Goal: Task Accomplishment & Management: Manage account settings

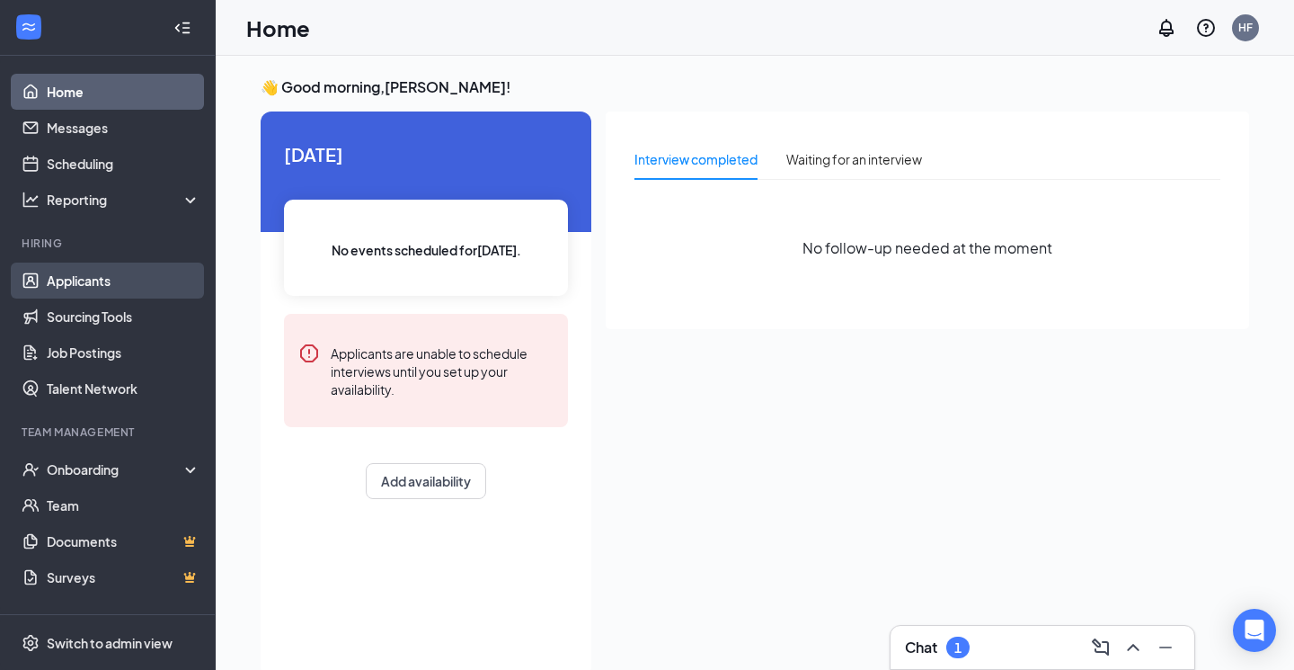
click at [166, 272] on link "Applicants" at bounding box center [124, 280] width 154 height 36
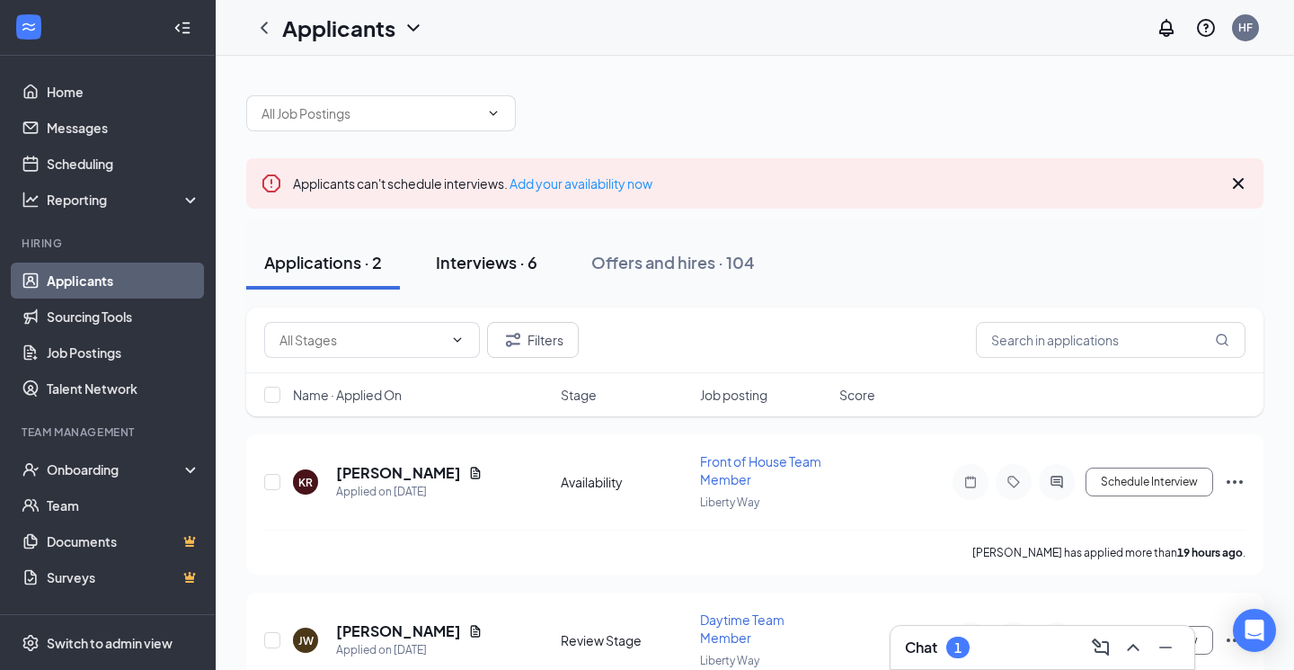
click at [500, 261] on div "Interviews · 6" at bounding box center [487, 262] width 102 height 22
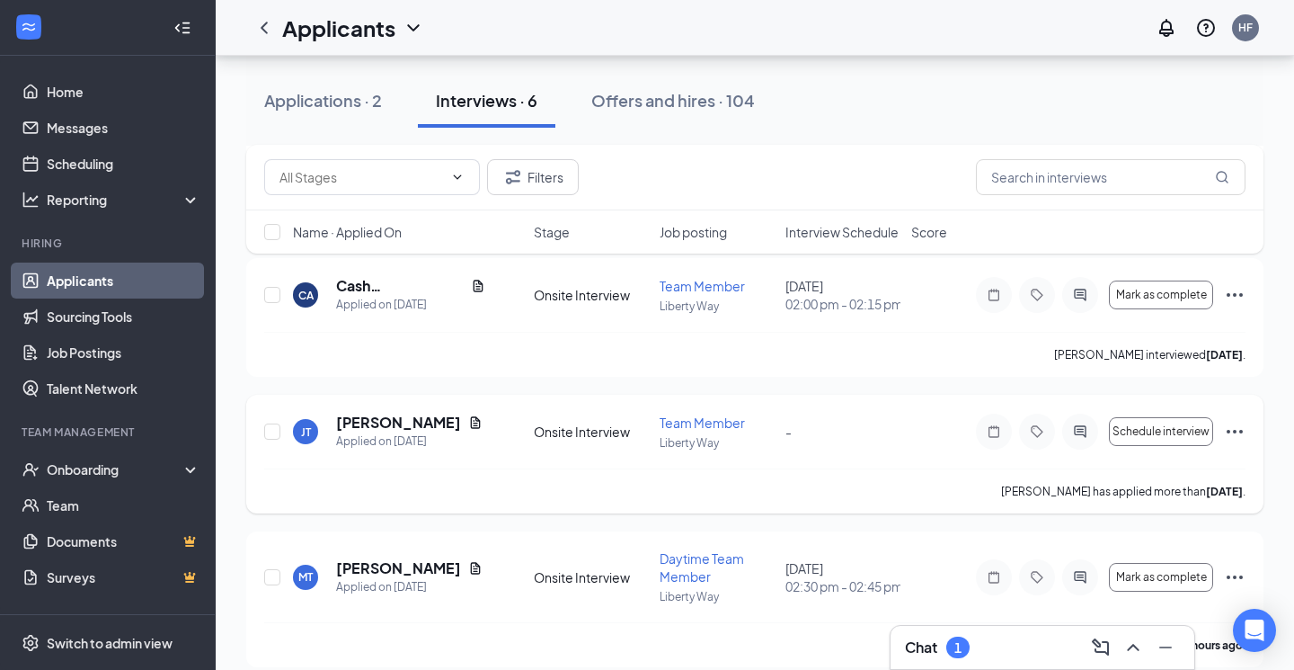
scroll to position [602, 0]
click at [526, 191] on button "Filters" at bounding box center [533, 177] width 92 height 36
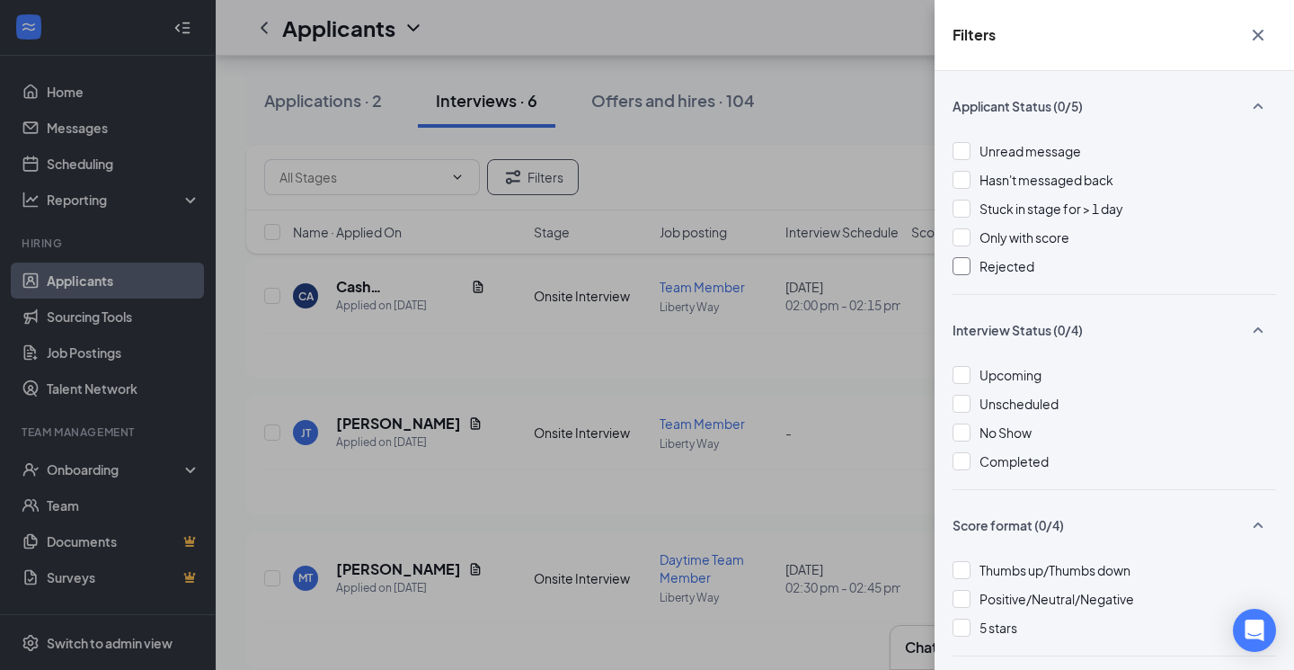
click at [975, 268] on div "Rejected" at bounding box center [1115, 266] width 324 height 20
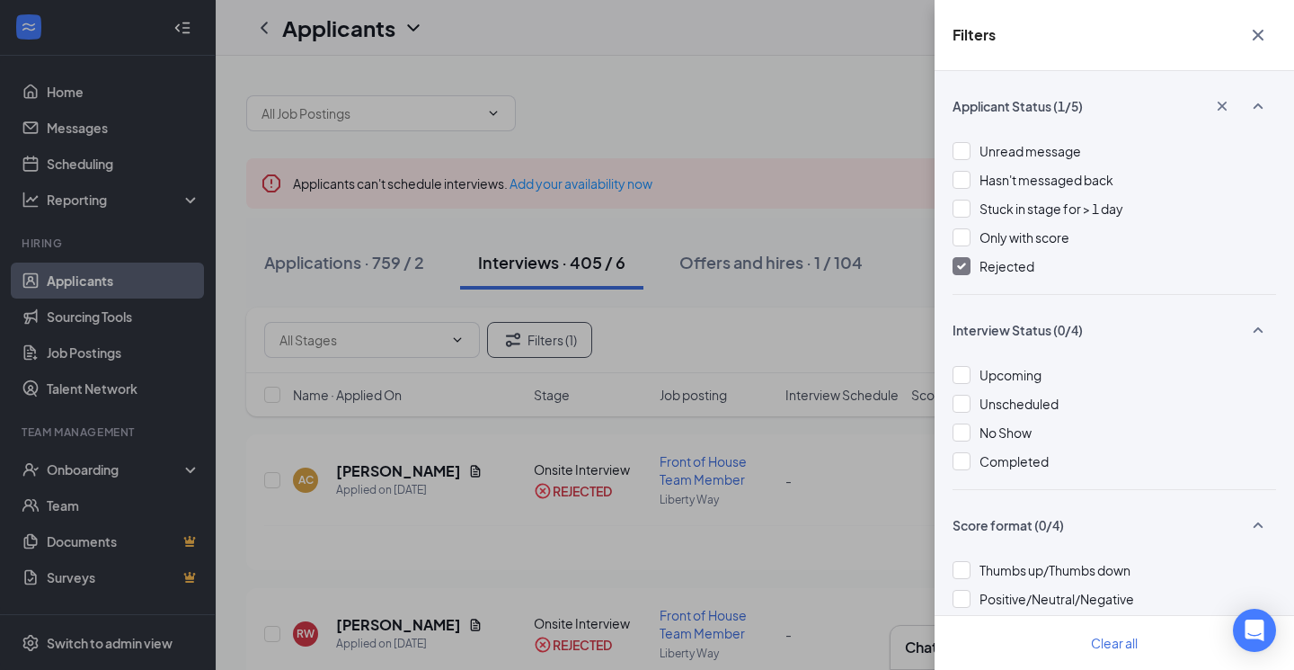
click at [1258, 29] on icon "Cross" at bounding box center [1258, 35] width 22 height 22
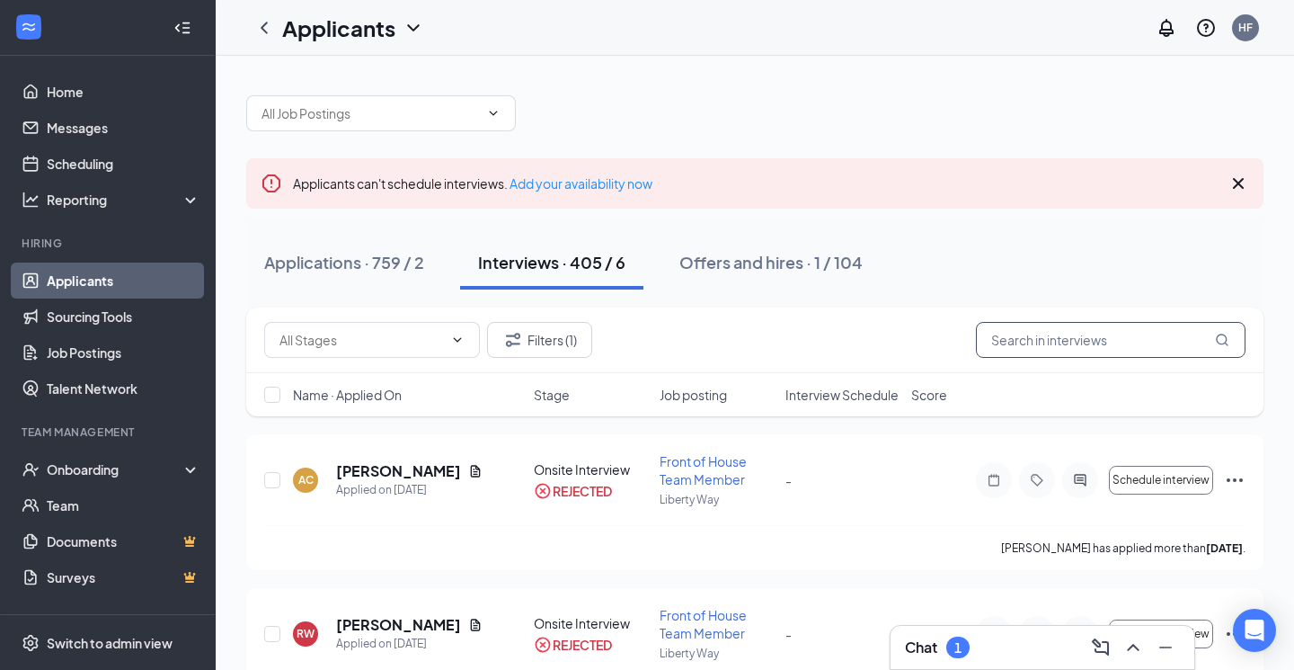
click at [1092, 352] on input "text" at bounding box center [1111, 340] width 270 height 36
type input "[PERSON_NAME]"
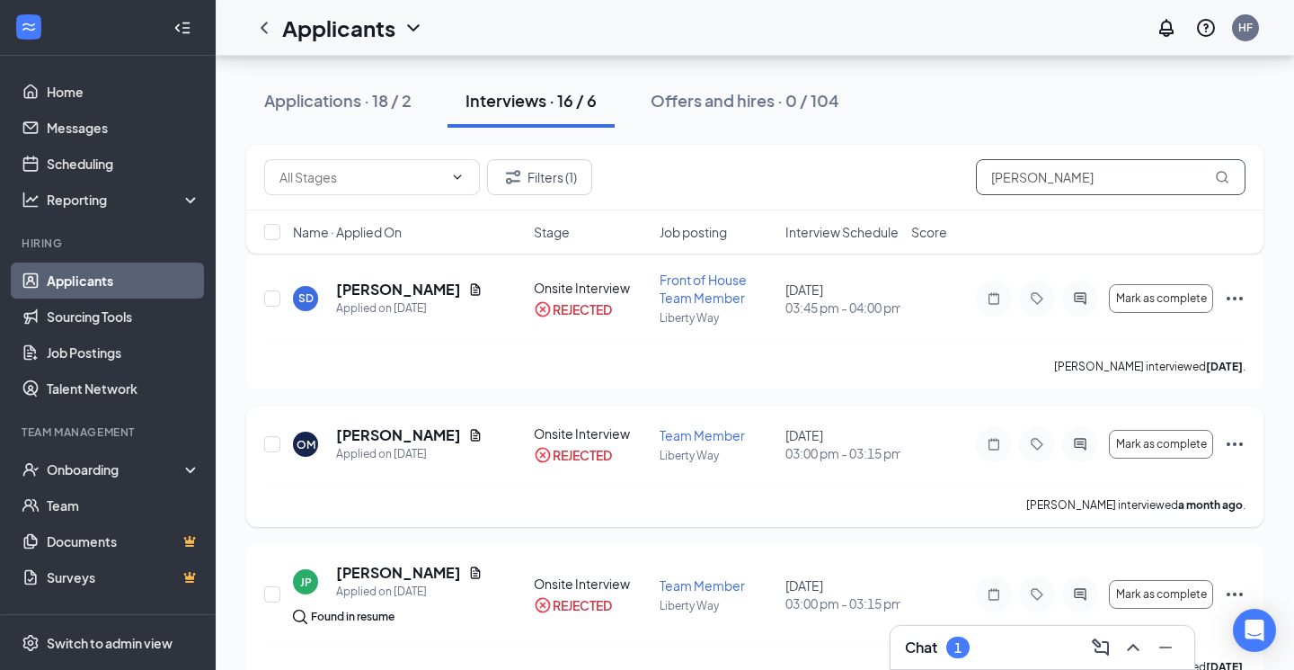
scroll to position [184, 0]
drag, startPoint x: 1018, startPoint y: 176, endPoint x: 954, endPoint y: 180, distance: 64.8
click at [955, 179] on div "Filters (1) [PERSON_NAME]" at bounding box center [754, 177] width 981 height 36
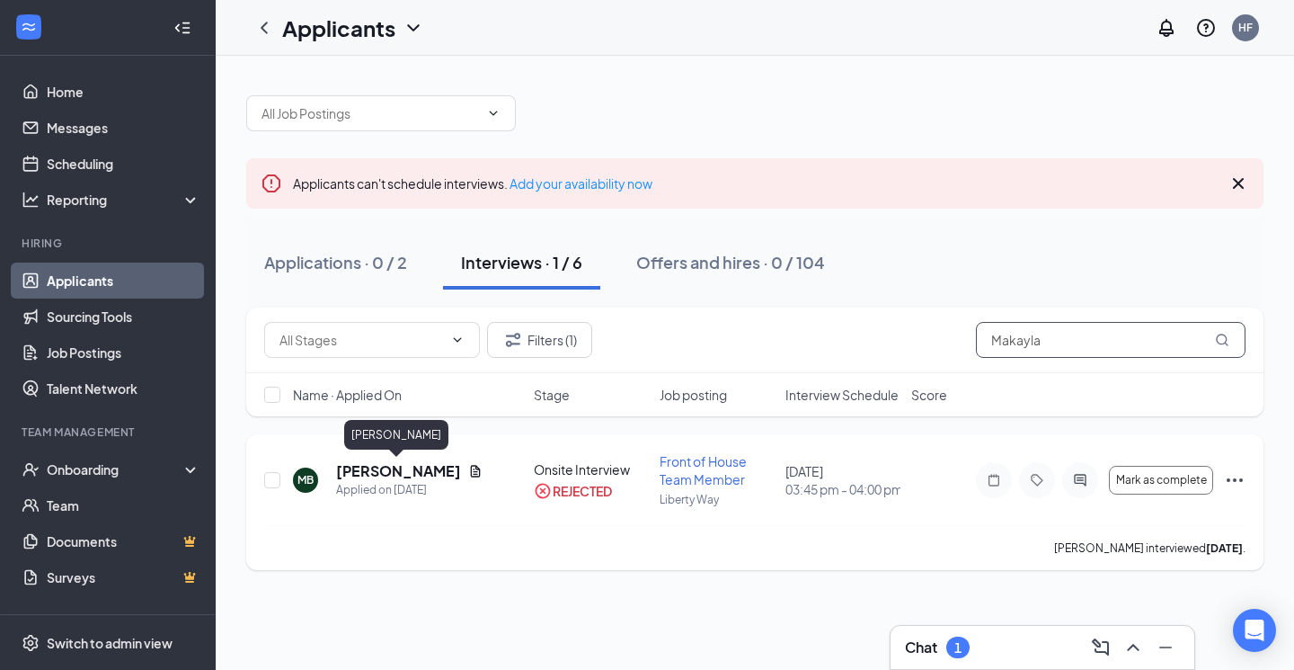
type input "Makayla"
click at [419, 475] on h5 "[PERSON_NAME]" at bounding box center [398, 471] width 125 height 20
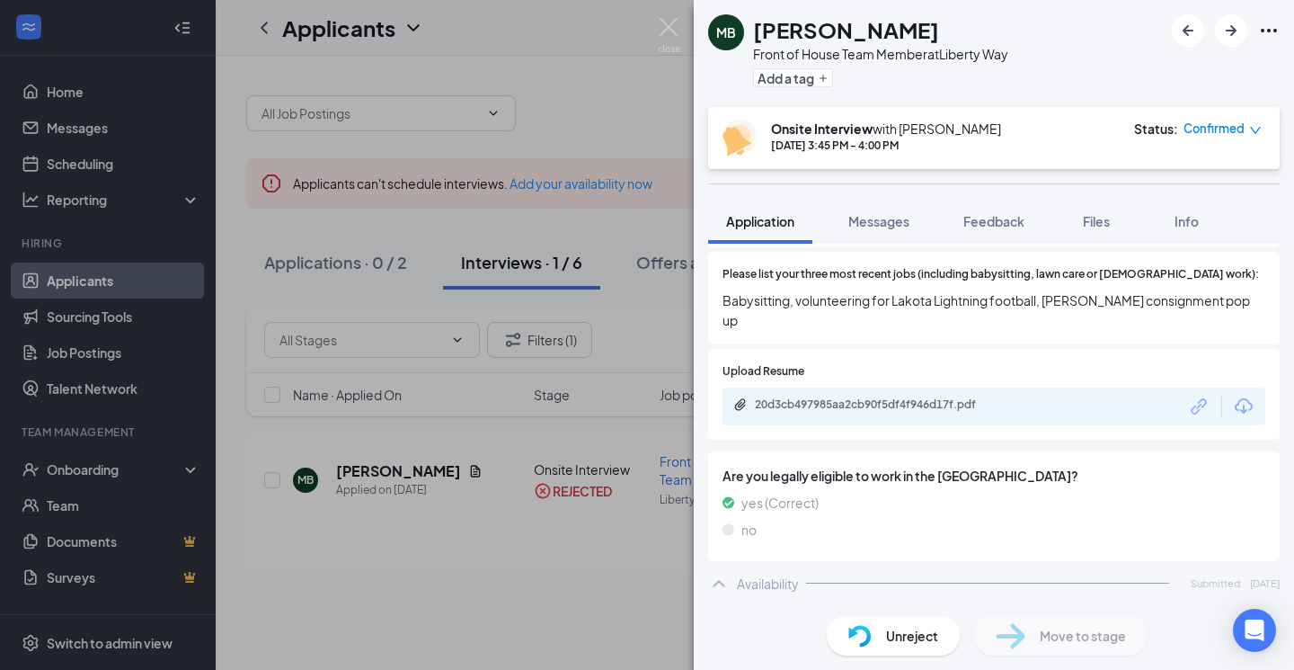
scroll to position [388, 0]
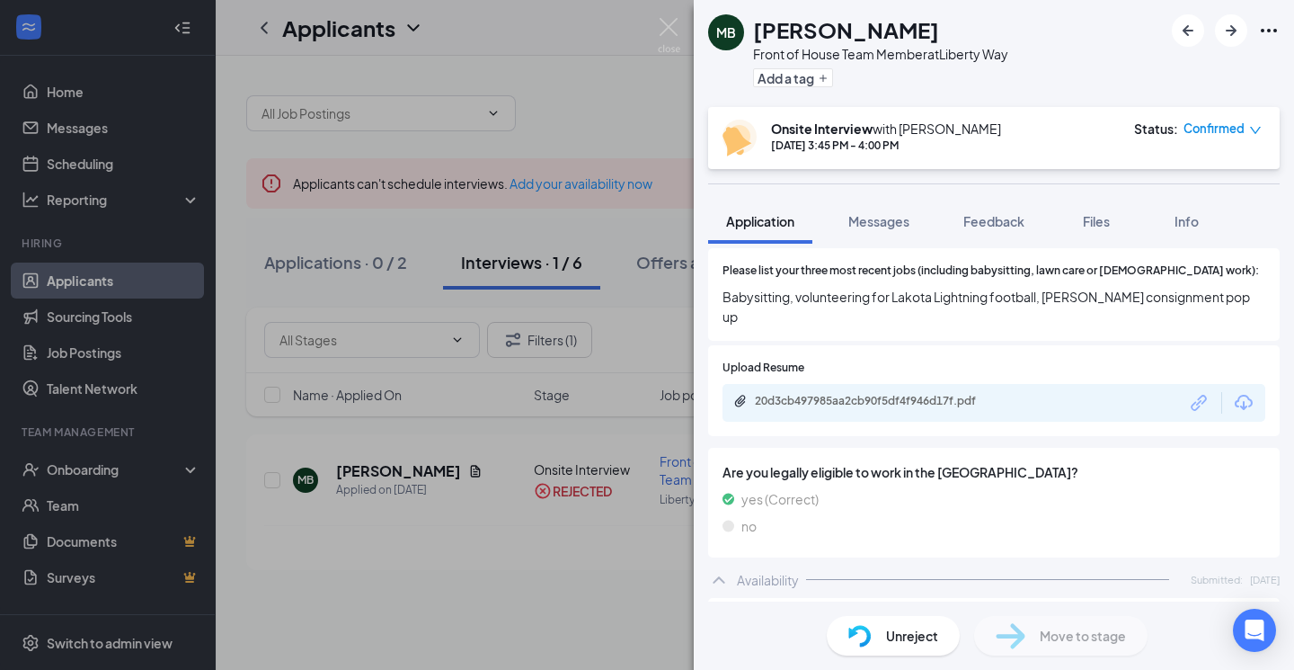
click at [935, 394] on div "20d3cb497985aa2cb90f5df4f946d17f.pdf" at bounding box center [881, 401] width 252 height 14
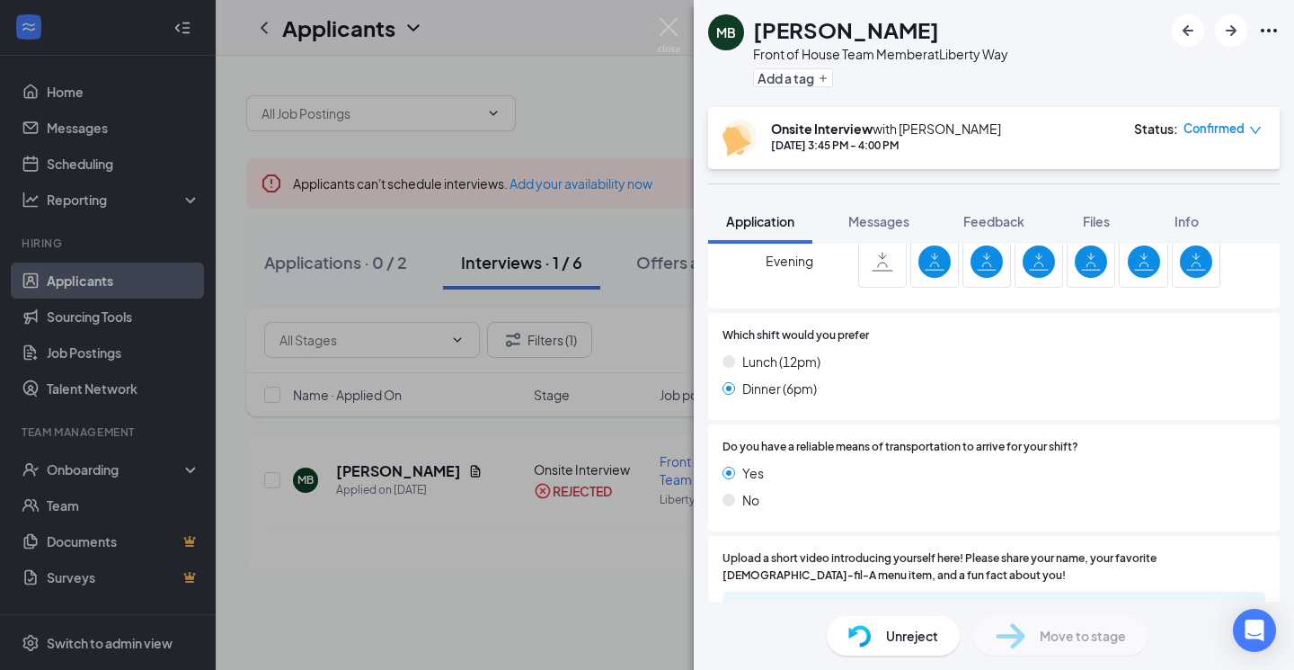
scroll to position [1122, 0]
click at [758, 602] on div "400e86d38845e0e9cfec5b5e7774e79b.mp4" at bounding box center [881, 609] width 252 height 14
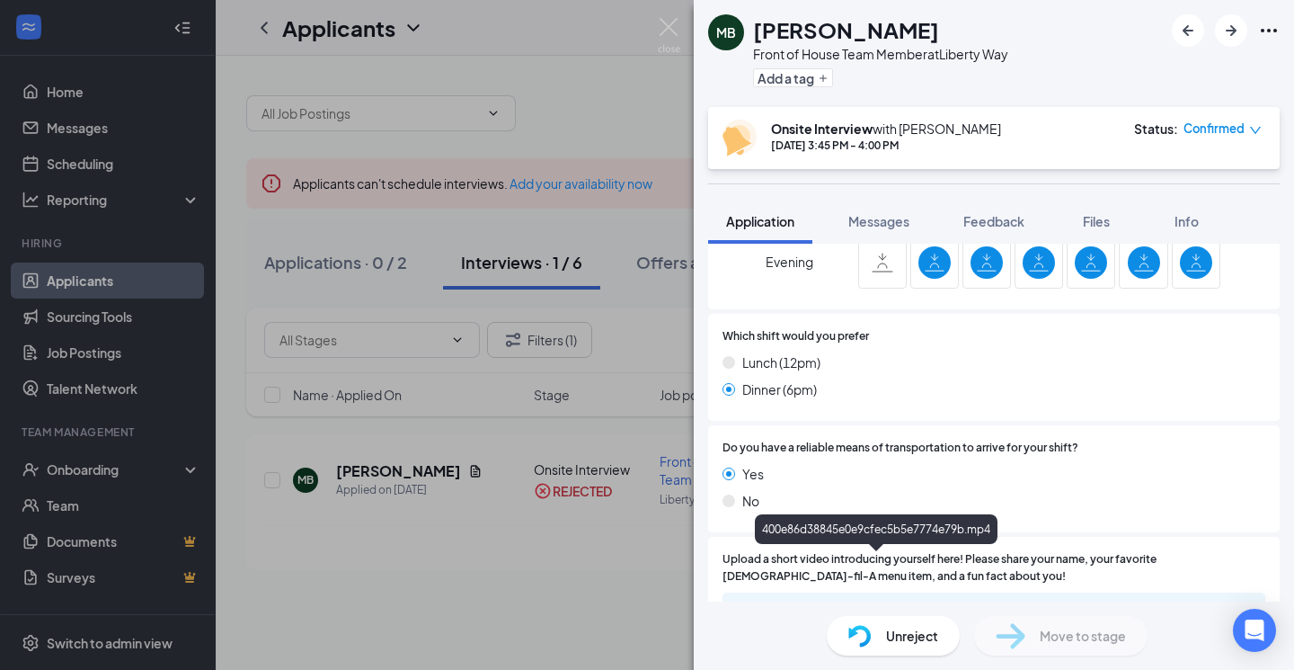
scroll to position [1114, 0]
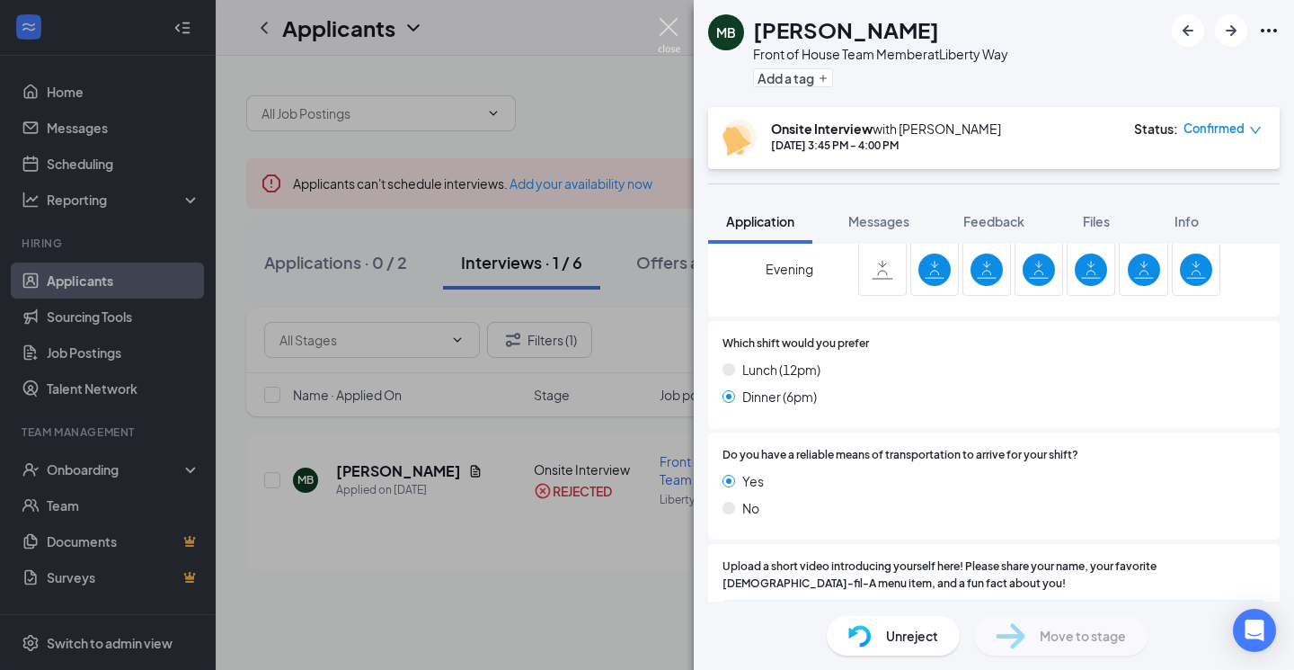
click at [673, 24] on img at bounding box center [669, 35] width 22 height 35
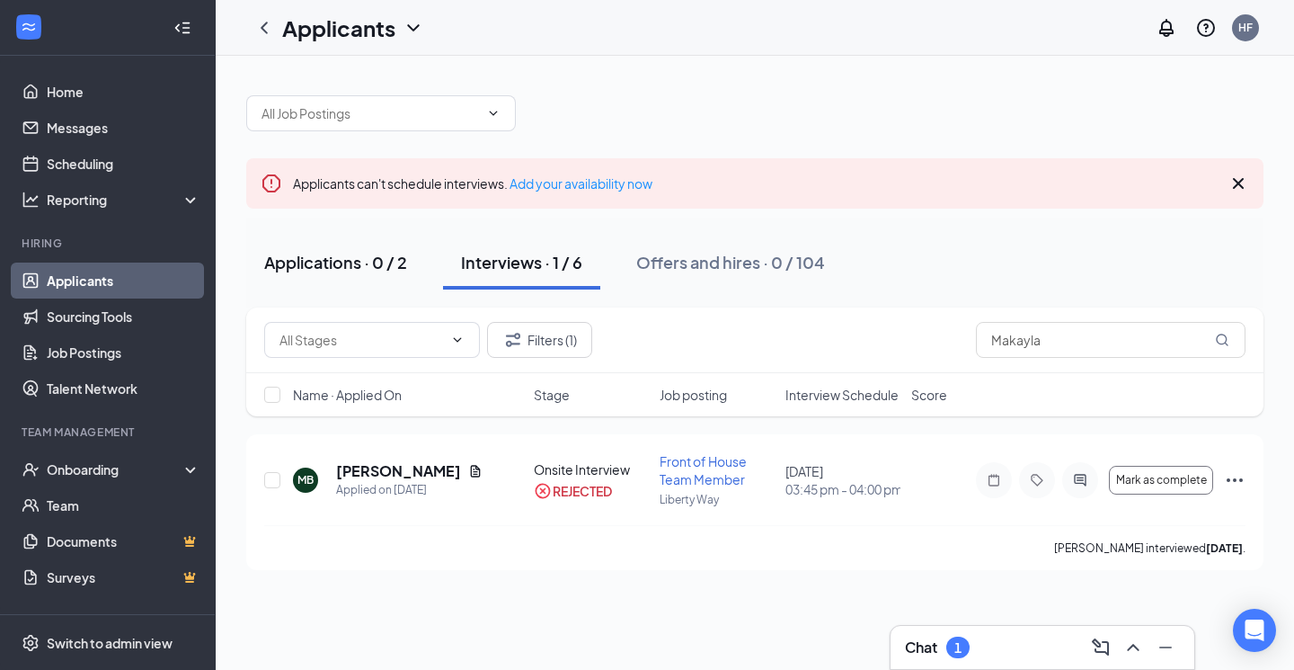
click at [321, 253] on div "Applications · 0 / 2" at bounding box center [335, 262] width 143 height 22
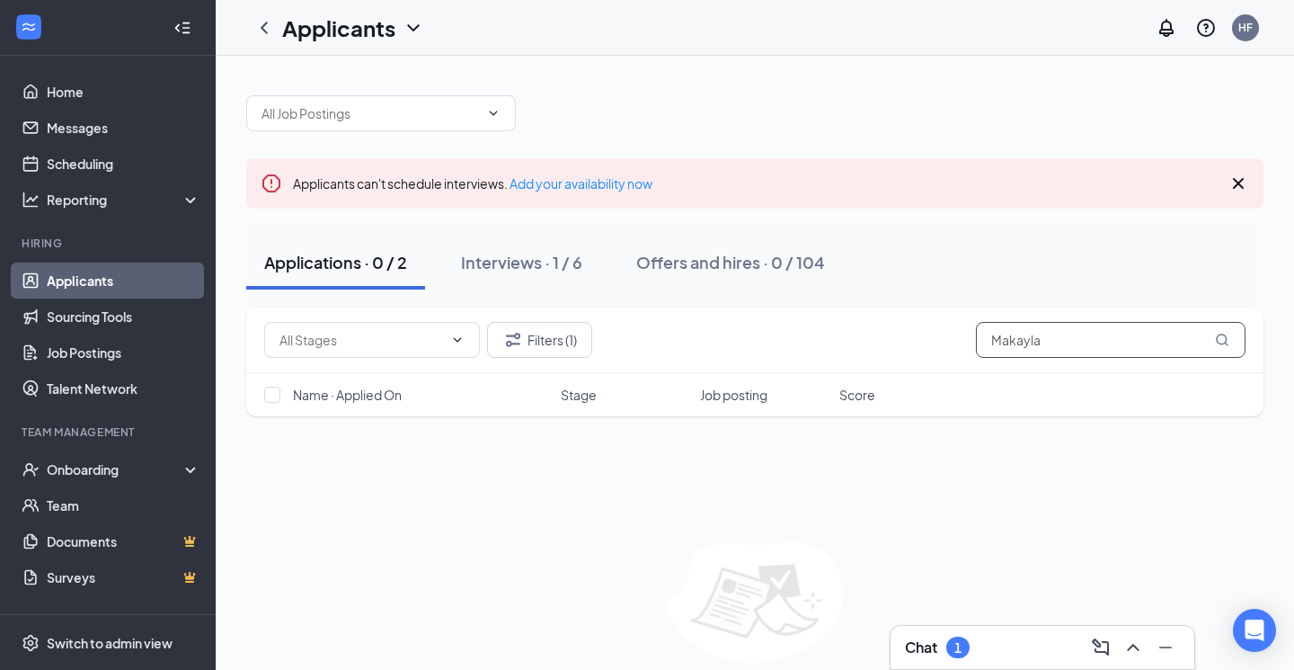
click at [1043, 347] on input "Makayla" at bounding box center [1111, 340] width 270 height 36
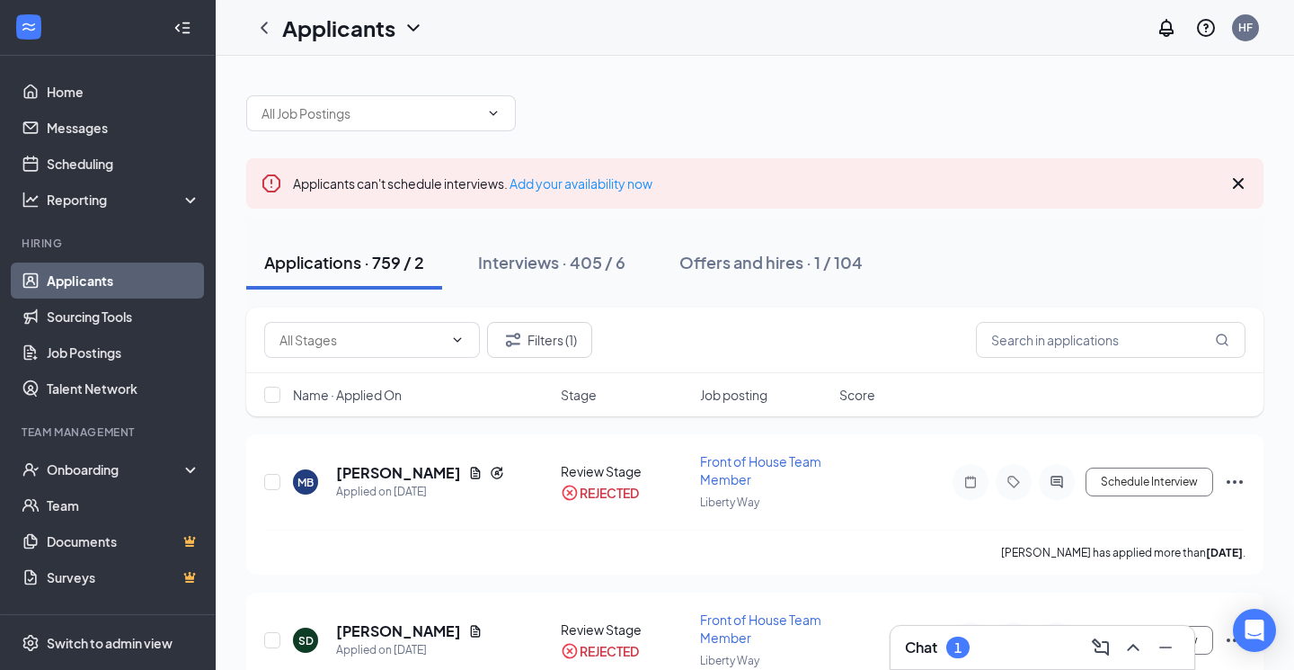
click at [1239, 180] on icon "Cross" at bounding box center [1239, 184] width 22 height 22
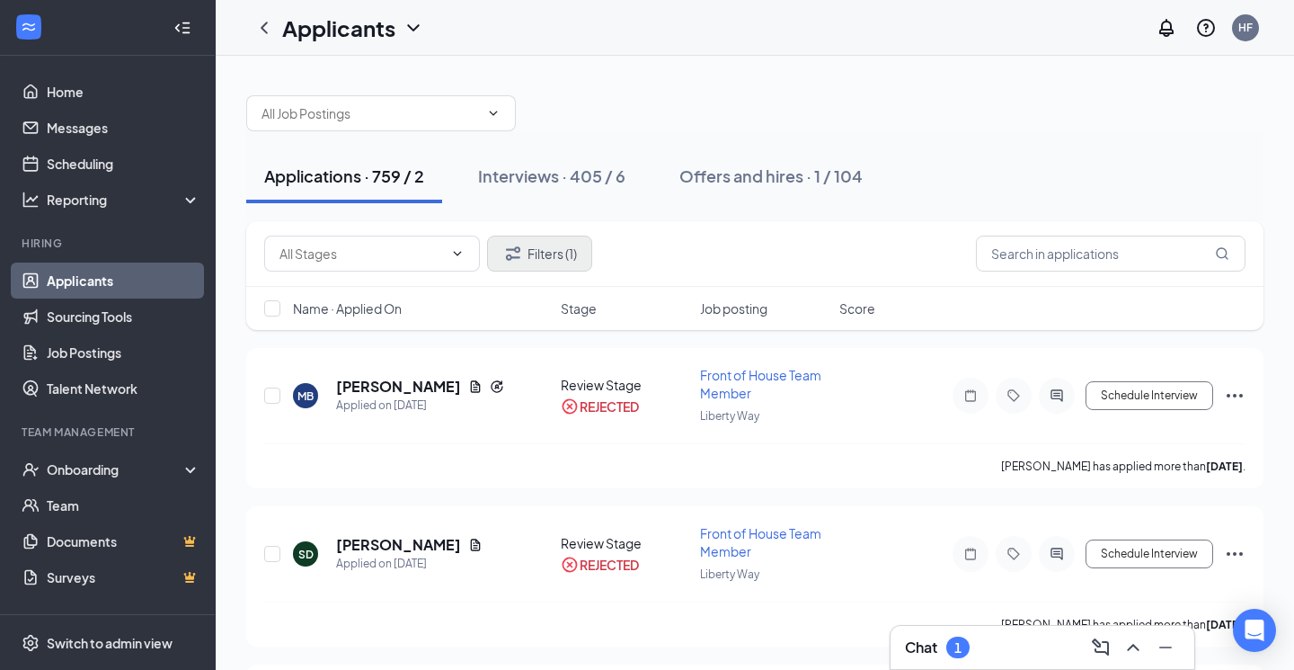
click at [543, 250] on button "Filters (1)" at bounding box center [539, 253] width 105 height 36
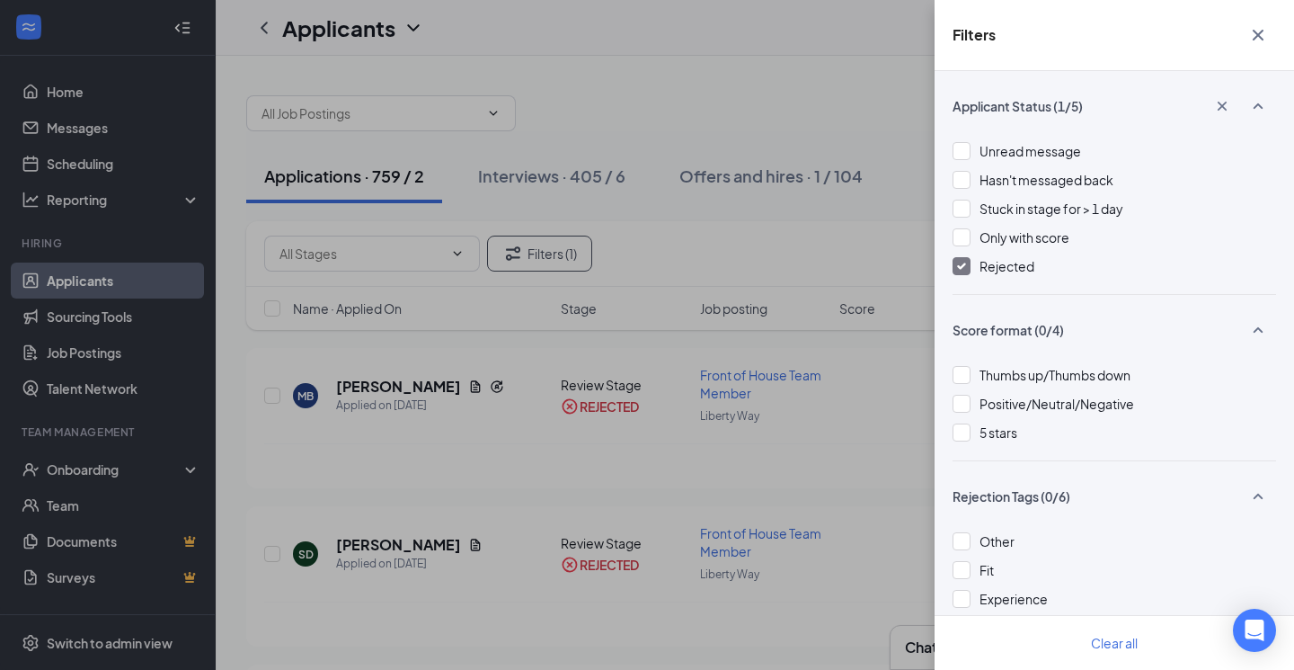
click at [959, 268] on img at bounding box center [961, 265] width 9 height 7
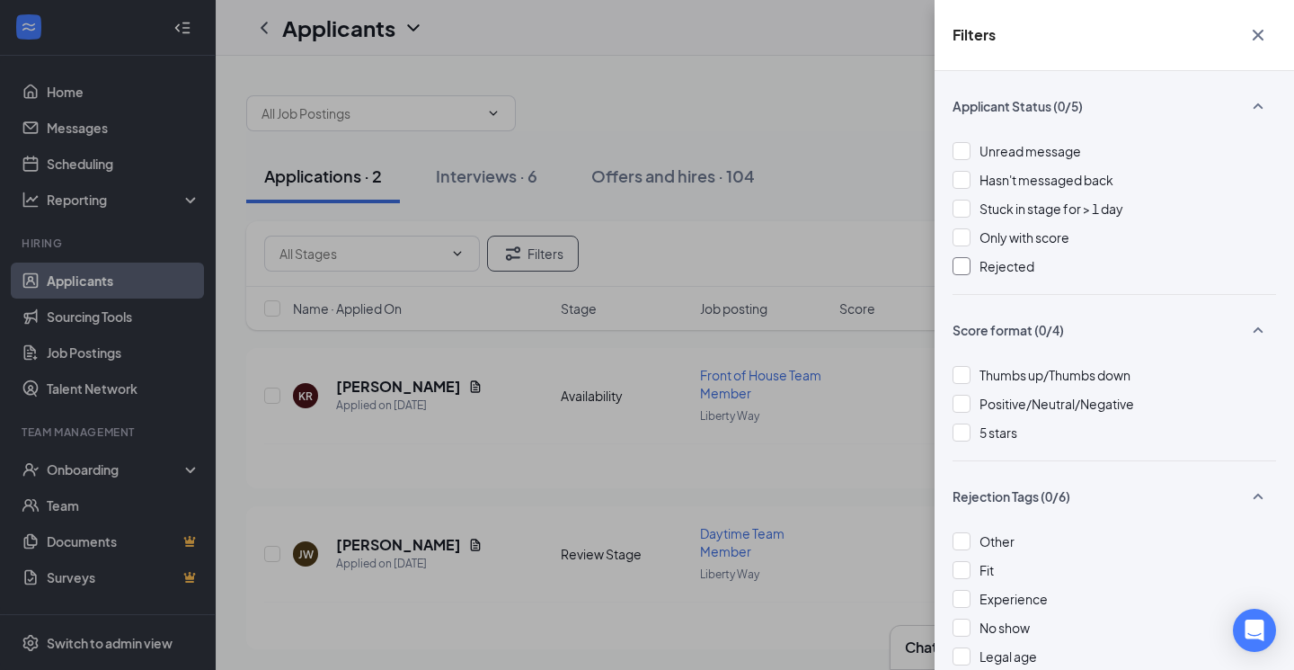
click at [892, 184] on div "Filters Applicant Status (0/5) Unread message Hasn't messaged back Stuck in sta…" at bounding box center [647, 335] width 1294 height 670
click at [1263, 31] on icon "Cross" at bounding box center [1258, 35] width 11 height 11
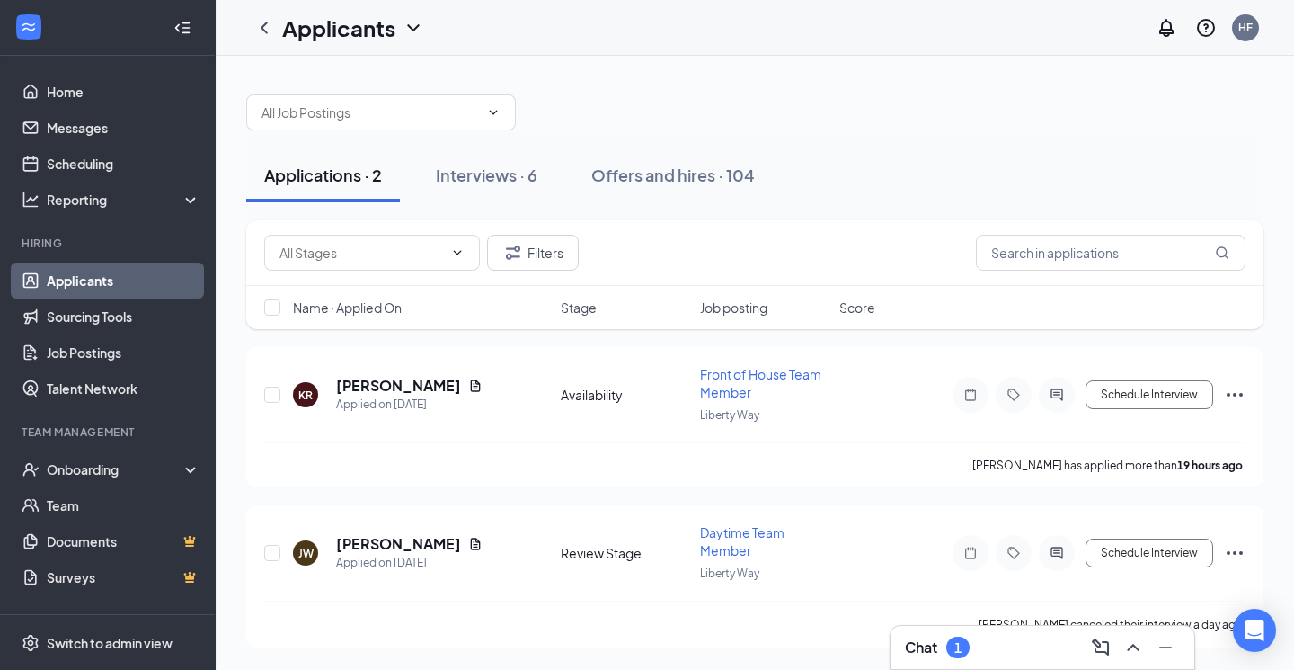
click at [509, 174] on div "Interviews · 6" at bounding box center [487, 175] width 102 height 22
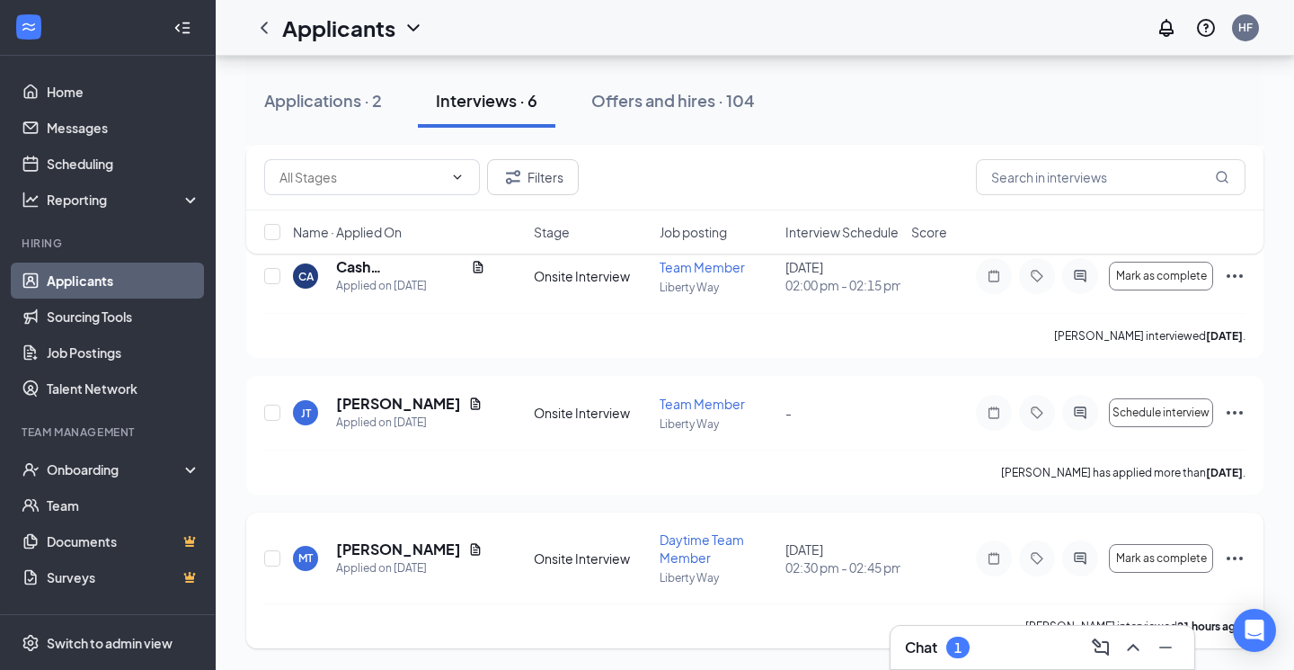
scroll to position [536, 0]
click at [1232, 562] on icon "Ellipses" at bounding box center [1235, 558] width 22 height 22
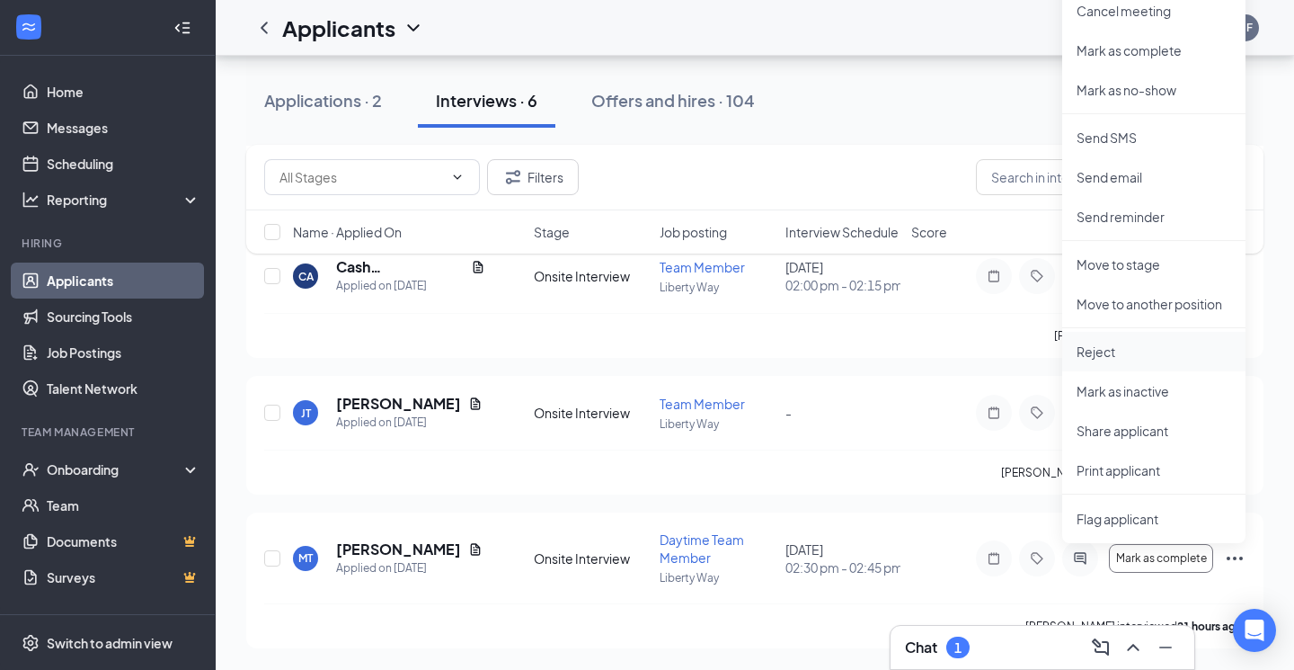
click at [1158, 359] on p "Reject" at bounding box center [1154, 351] width 155 height 18
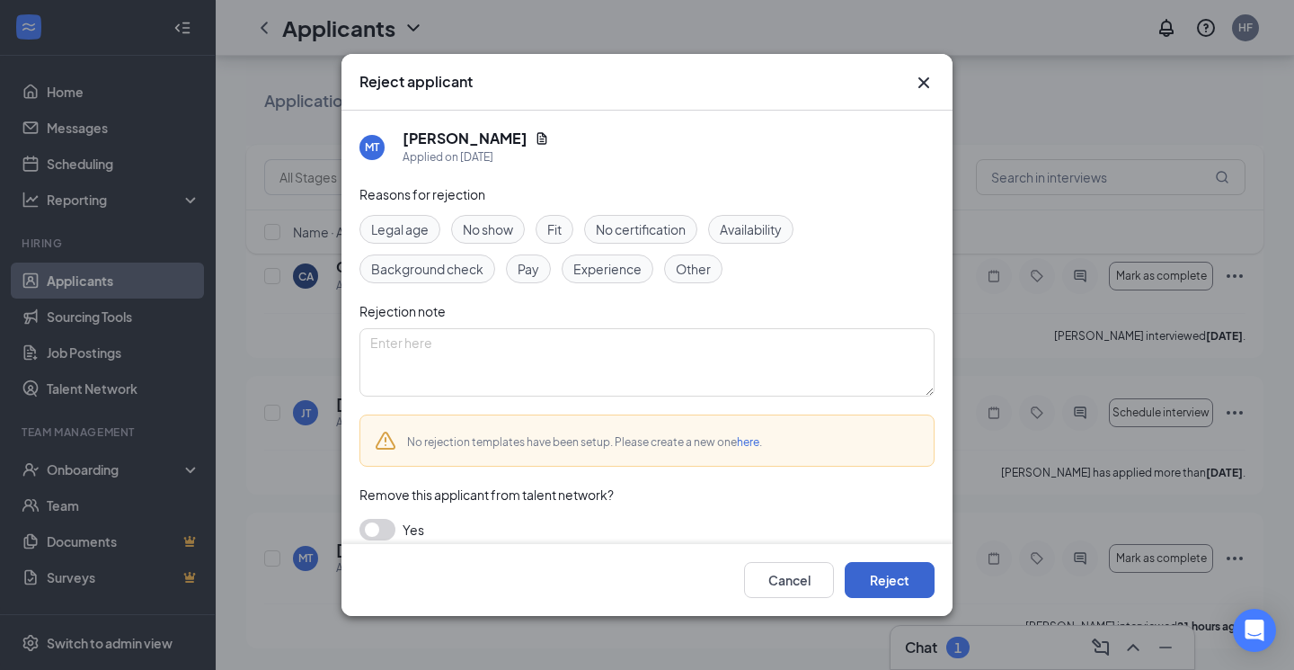
click at [916, 589] on button "Reject" at bounding box center [890, 580] width 90 height 36
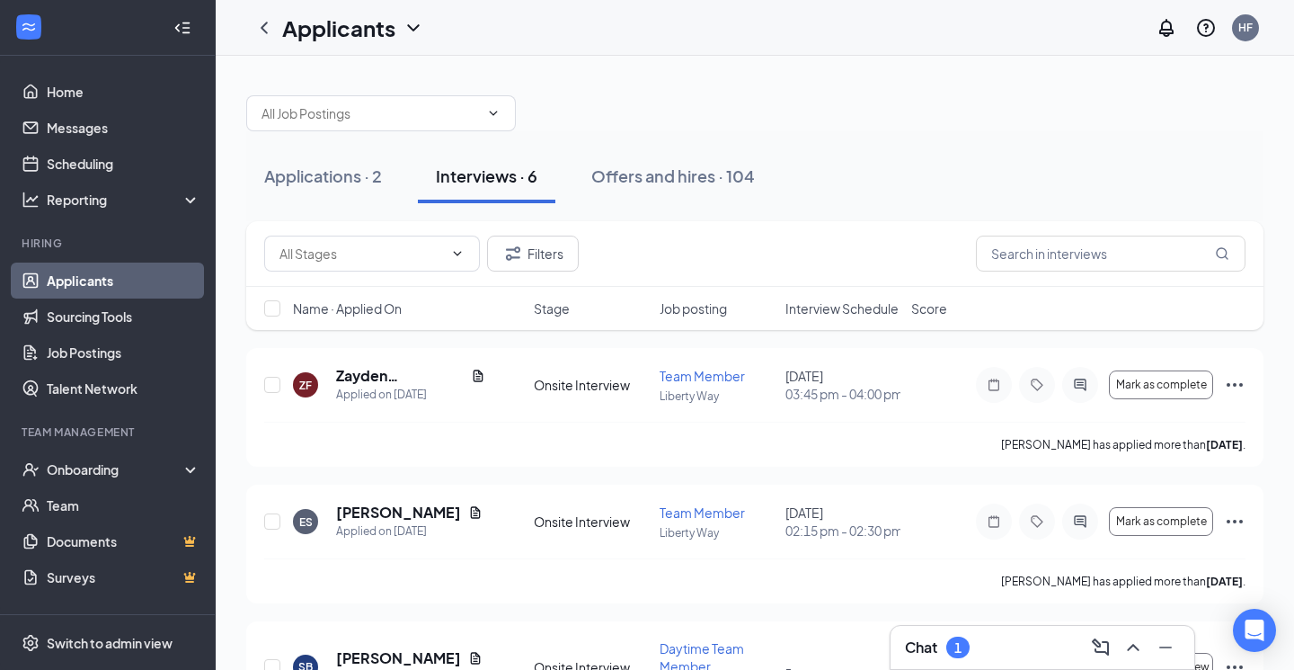
scroll to position [0, 0]
